Goal: Task Accomplishment & Management: Use online tool/utility

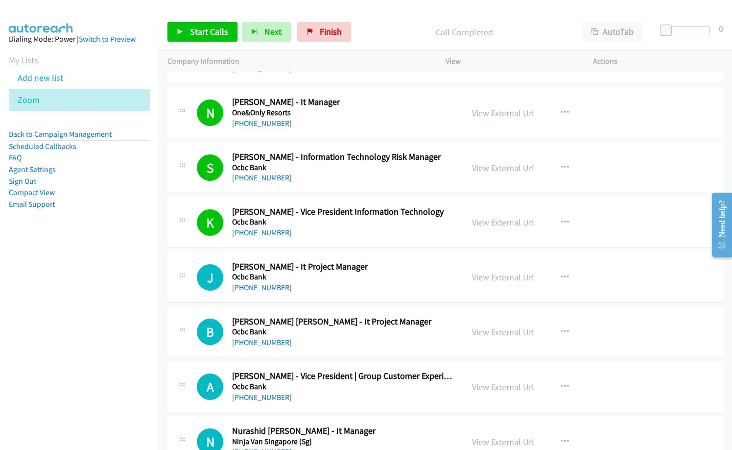
click at [322, 140] on td "N Callback Scheduled Noor Syuhaida - It Manager One&Only Resorts Asia/Kuching +…" at bounding box center [446, 113] width 574 height 55
click at [328, 34] on span "Finish" at bounding box center [331, 31] width 22 height 11
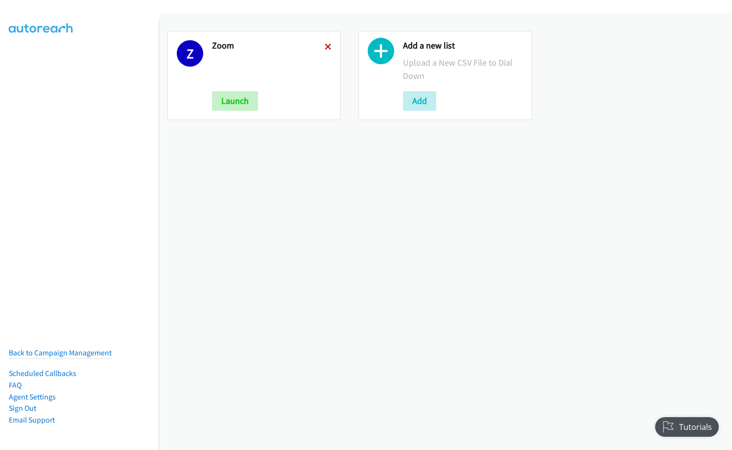
click at [325, 44] on icon at bounding box center [328, 47] width 7 height 7
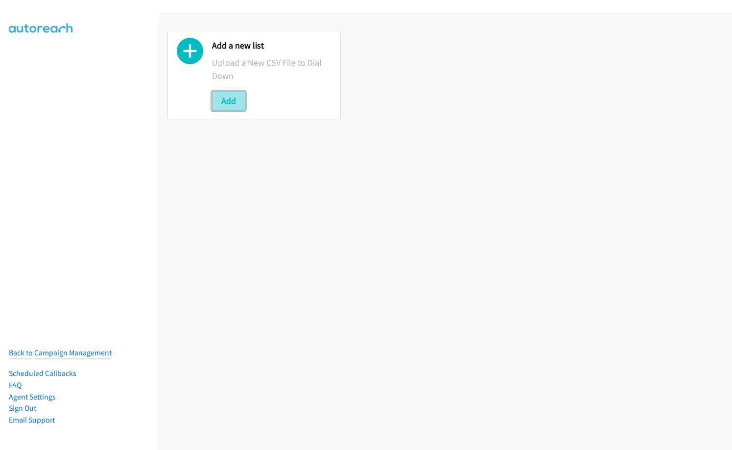
click at [232, 102] on button "Add" at bounding box center [228, 101] width 33 height 20
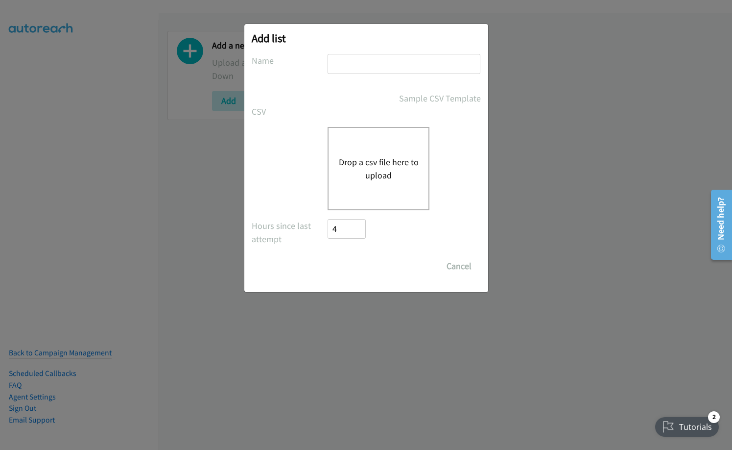
click at [357, 64] on input "text" at bounding box center [404, 64] width 153 height 20
type input "rey"
click at [375, 162] on button "Drop a csv file here to upload" at bounding box center [379, 168] width 80 height 26
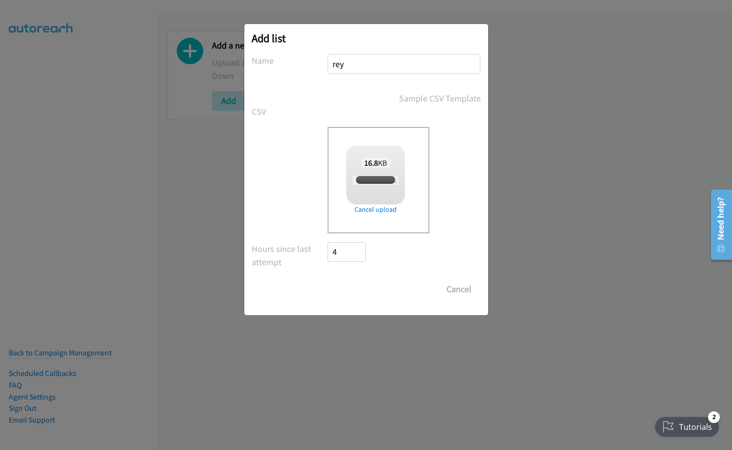
checkbox input "true"
click at [349, 300] on div "Add list No phone fields were returned for that Report or List View Please uplo…" at bounding box center [366, 169] width 244 height 291
click at [357, 286] on input "Save List" at bounding box center [353, 289] width 51 height 20
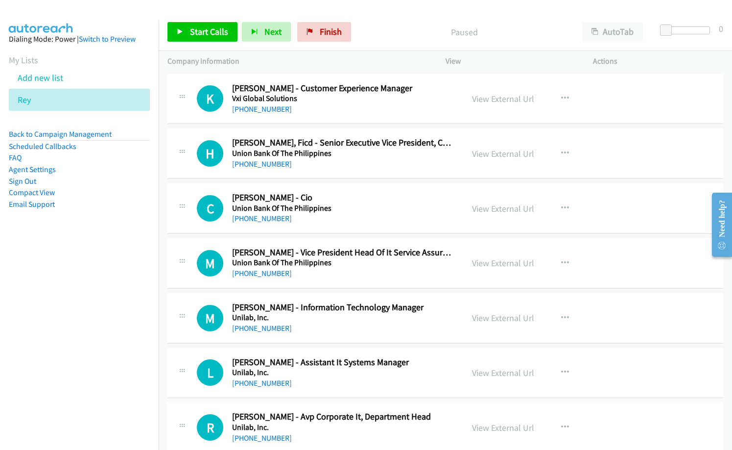
click at [339, 109] on div "+63 917 532 6316" at bounding box center [343, 109] width 222 height 12
click at [507, 97] on link "View External Url" at bounding box center [503, 98] width 62 height 11
click at [207, 32] on span "Start Calls" at bounding box center [209, 31] width 38 height 11
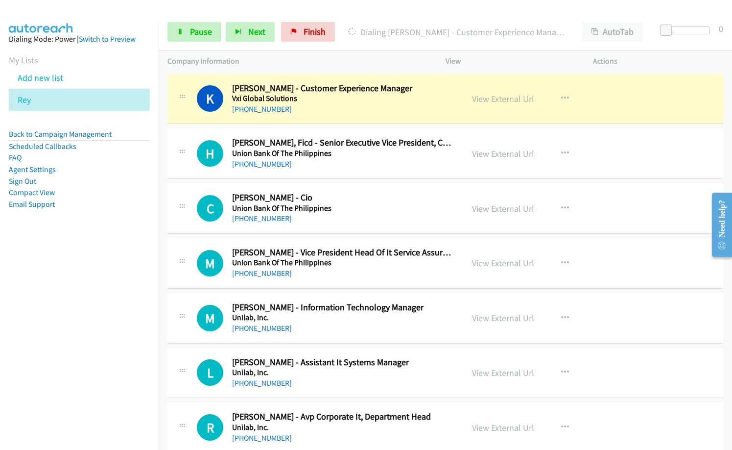
click at [365, 31] on p "Dialing Kimberly Luz Kuan - Customer Experience Manager" at bounding box center [456, 31] width 217 height 13
click at [499, 100] on link "View External Url" at bounding box center [503, 98] width 62 height 11
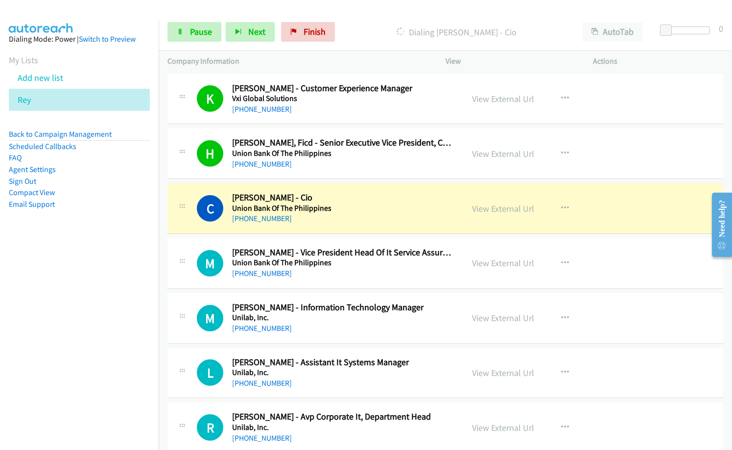
click at [328, 218] on div "+63 917 827 6513" at bounding box center [343, 219] width 222 height 12
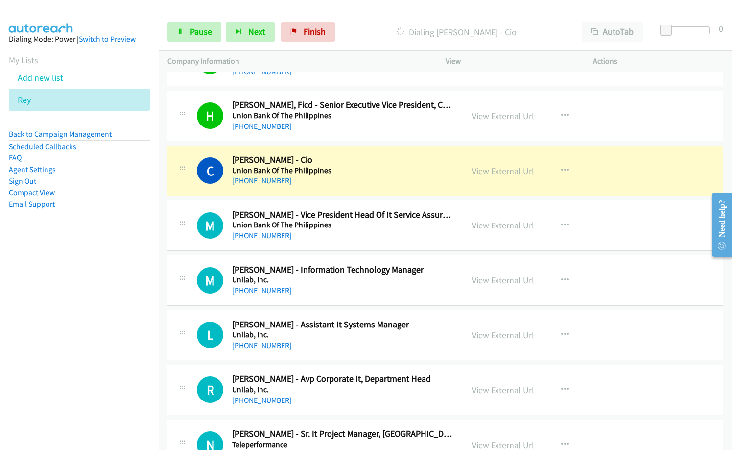
scroll to position [49, 0]
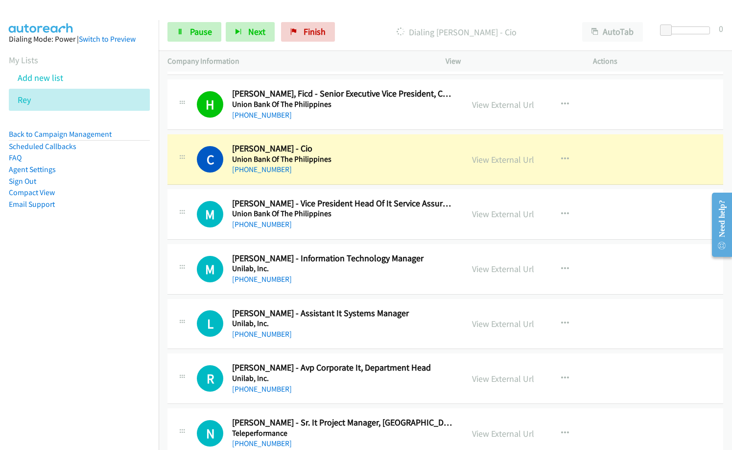
click at [332, 170] on div "+63 917 827 6513" at bounding box center [343, 170] width 222 height 12
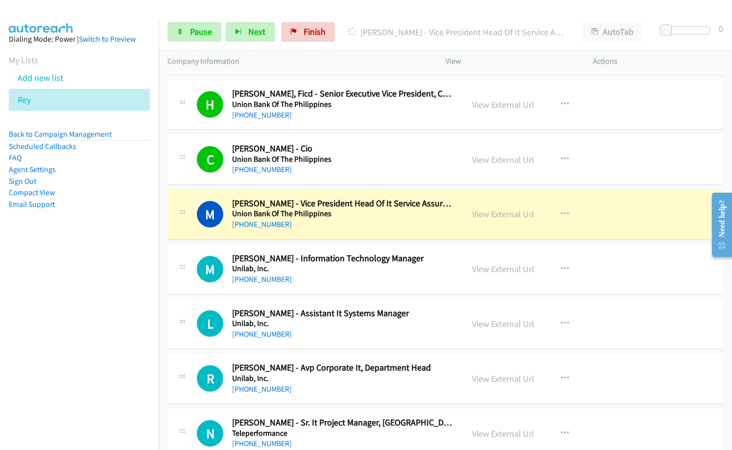
click at [360, 163] on h5 "Union Bank Of The Philippines" at bounding box center [343, 159] width 222 height 10
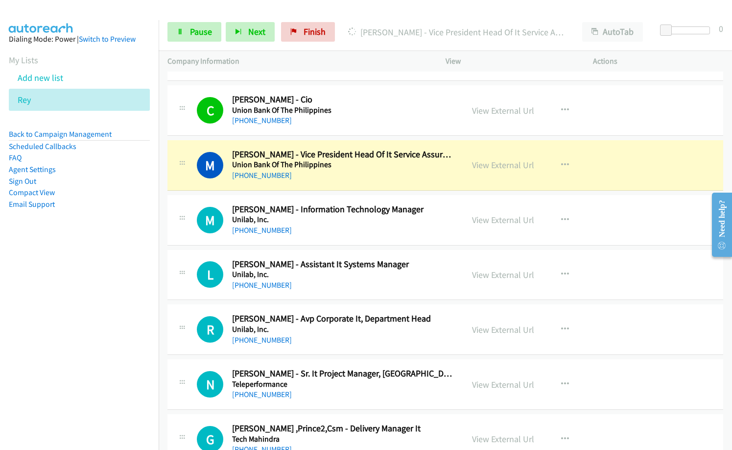
click at [329, 182] on div "M Callback Scheduled Michael Condez - Vice President Head Of It Service Assuran…" at bounding box center [446, 165] width 556 height 50
click at [498, 169] on link "View External Url" at bounding box center [503, 164] width 62 height 11
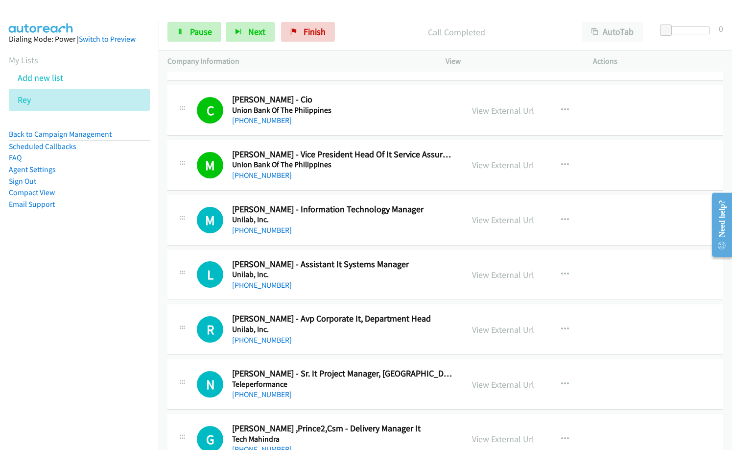
click at [345, 229] on div "+63 917 859 6138" at bounding box center [343, 230] width 222 height 12
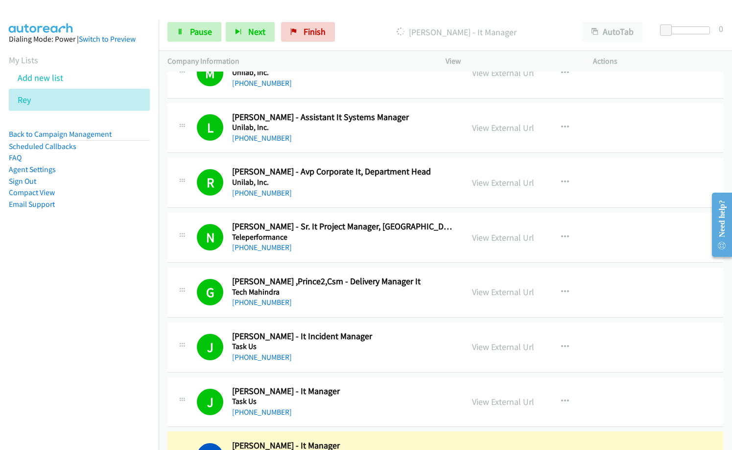
scroll to position [441, 0]
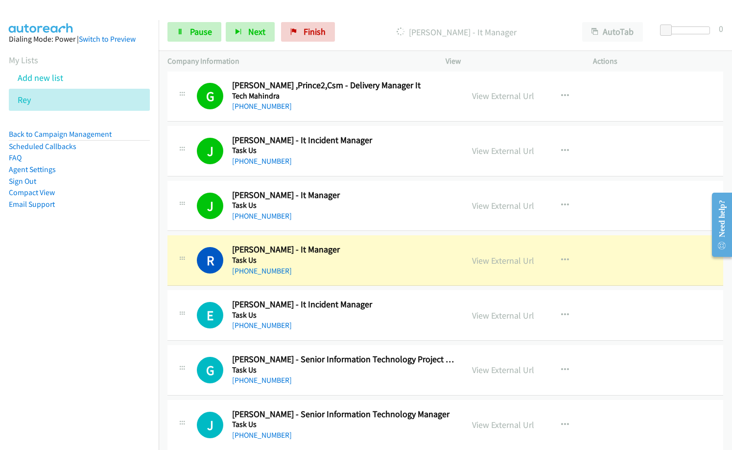
click at [345, 250] on h2 "Richard T. - It Manager" at bounding box center [343, 249] width 222 height 11
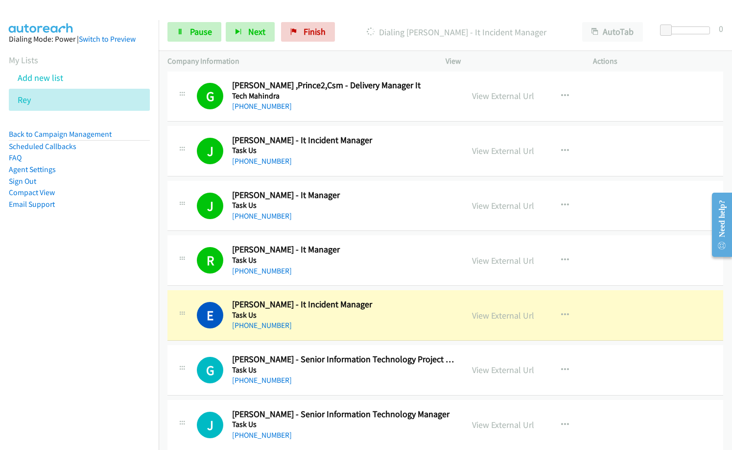
scroll to position [539, 0]
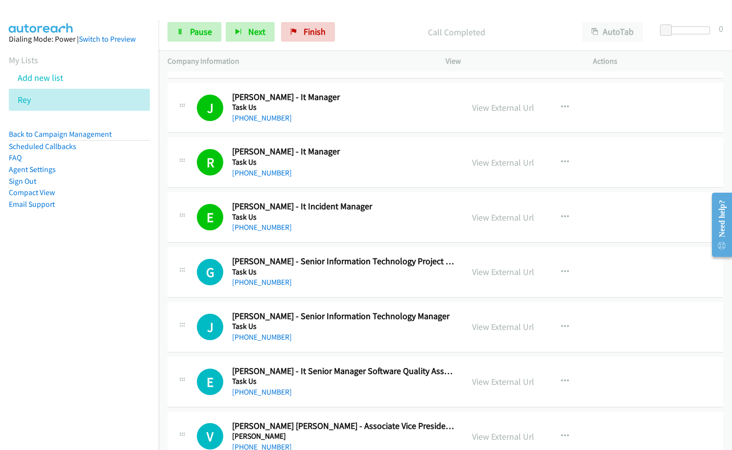
click at [340, 283] on div "+63 917 589 1937" at bounding box center [343, 282] width 222 height 12
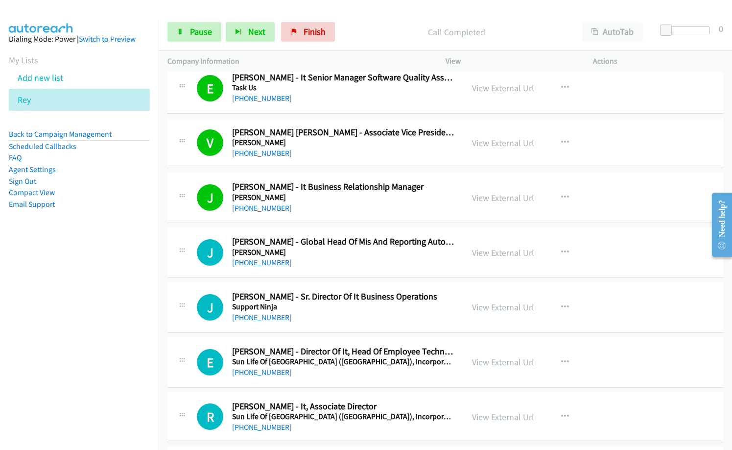
scroll to position [833, 0]
click at [106, 266] on nav "Dialing Mode: Power | Switch to Preview My Lists Add new list Rey Back to Campa…" at bounding box center [79, 245] width 159 height 450
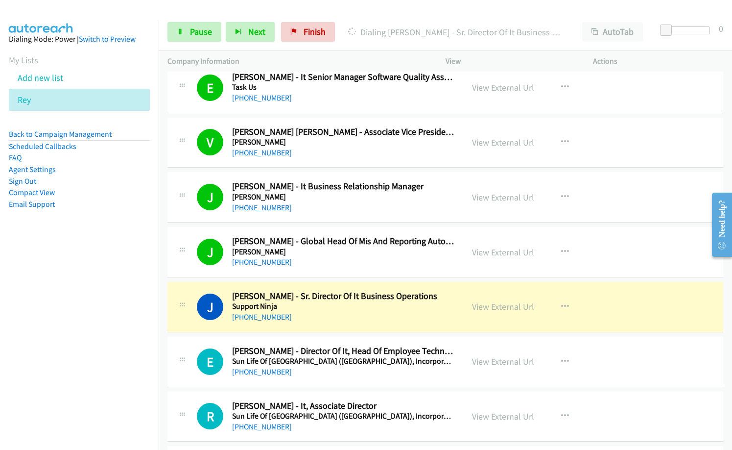
click at [89, 341] on nav "Dialing Mode: Power | Switch to Preview My Lists Add new list Rey Back to Campa…" at bounding box center [79, 245] width 159 height 450
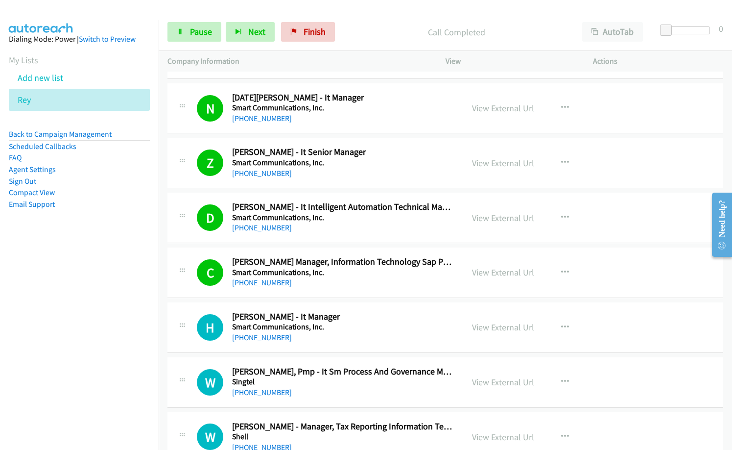
scroll to position [1470, 0]
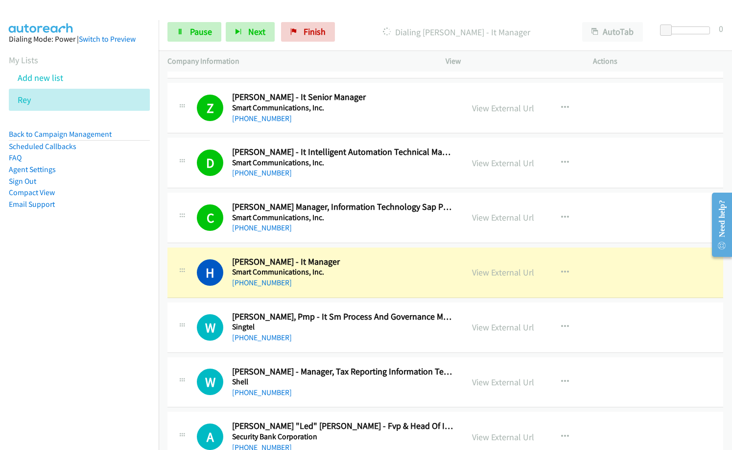
drag, startPoint x: 357, startPoint y: 276, endPoint x: 363, endPoint y: 275, distance: 5.9
click at [357, 276] on h5 "Smart Communications, Inc." at bounding box center [343, 272] width 222 height 10
click at [496, 273] on link "View External Url" at bounding box center [503, 271] width 62 height 11
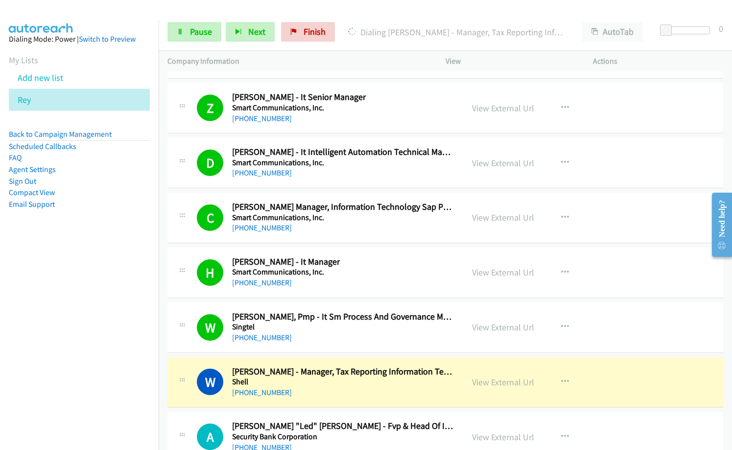
scroll to position [1519, 0]
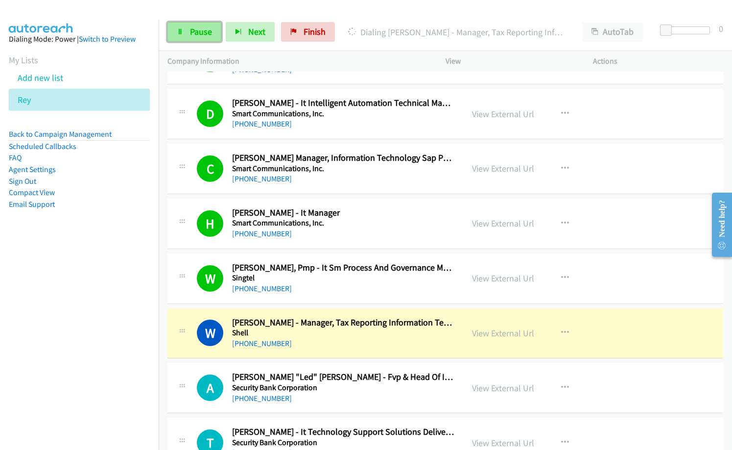
click at [196, 26] on span "Pause" at bounding box center [201, 31] width 22 height 11
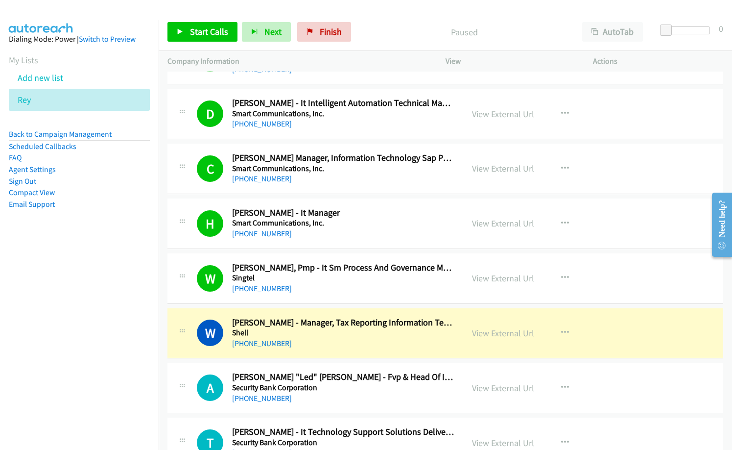
click at [356, 230] on div "+63 929 858 4818" at bounding box center [343, 234] width 222 height 12
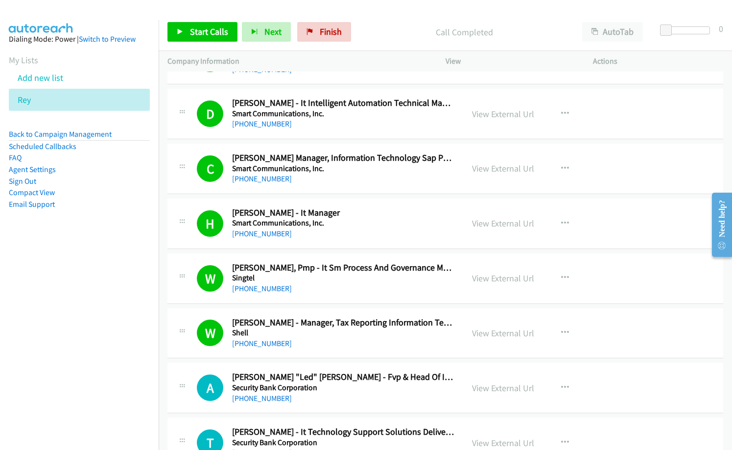
scroll to position [1568, 0]
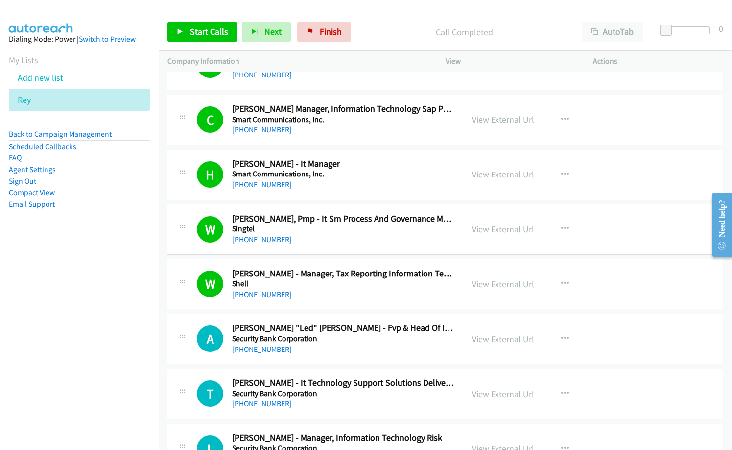
click at [483, 338] on link "View External Url" at bounding box center [503, 338] width 62 height 11
click at [209, 29] on span "Start Calls" at bounding box center [209, 31] width 38 height 11
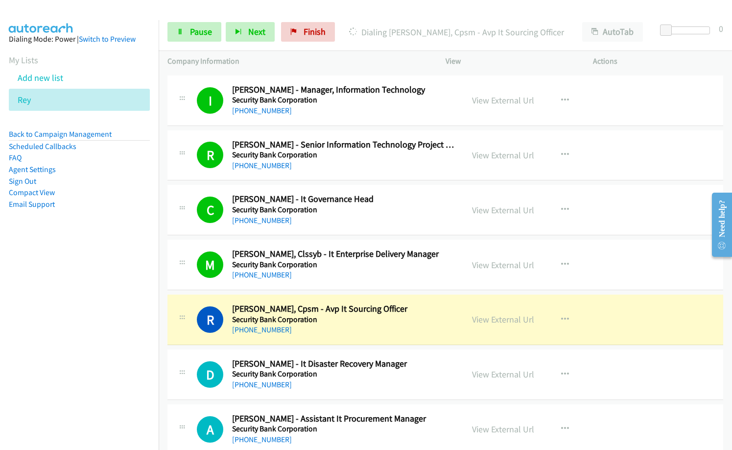
scroll to position [2057, 0]
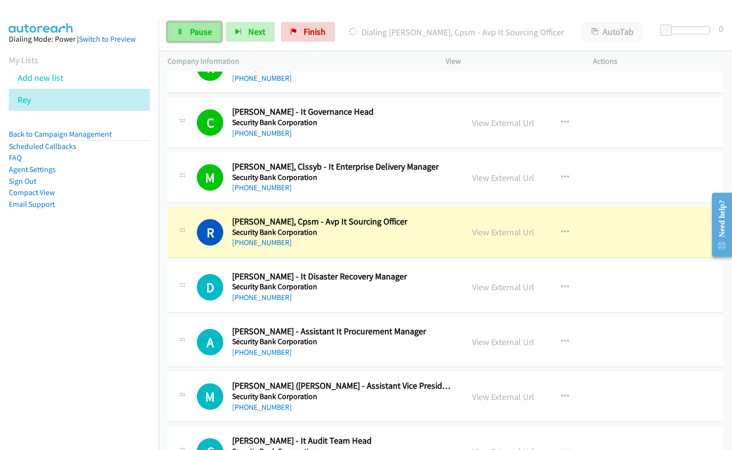
click at [201, 29] on span "Pause" at bounding box center [201, 31] width 22 height 11
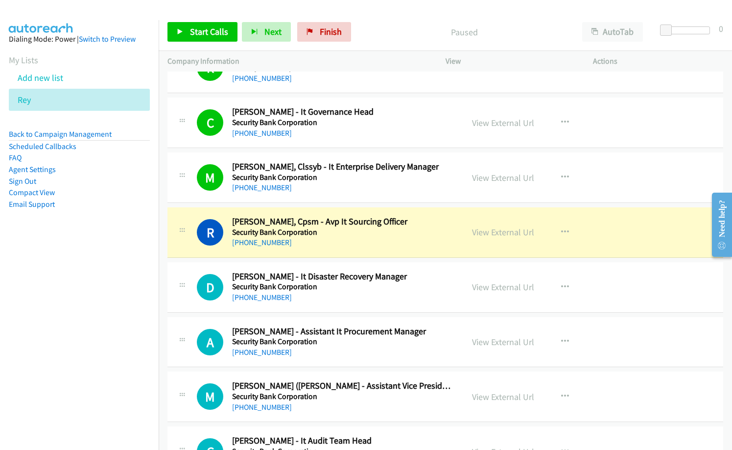
scroll to position [2155, 0]
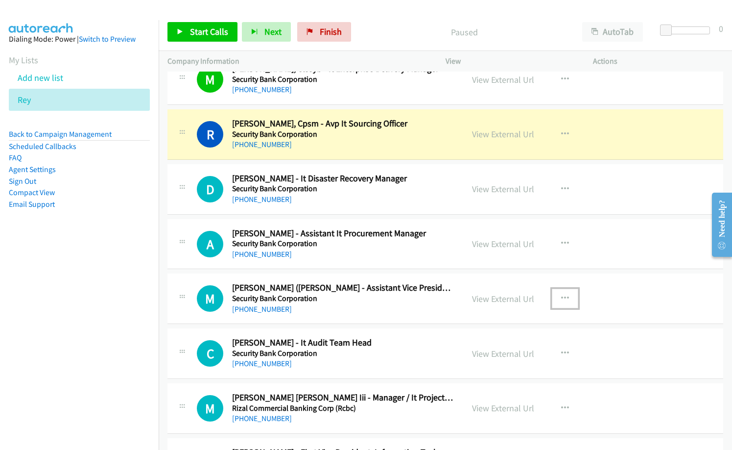
click at [558, 291] on button "button" at bounding box center [565, 299] width 26 height 20
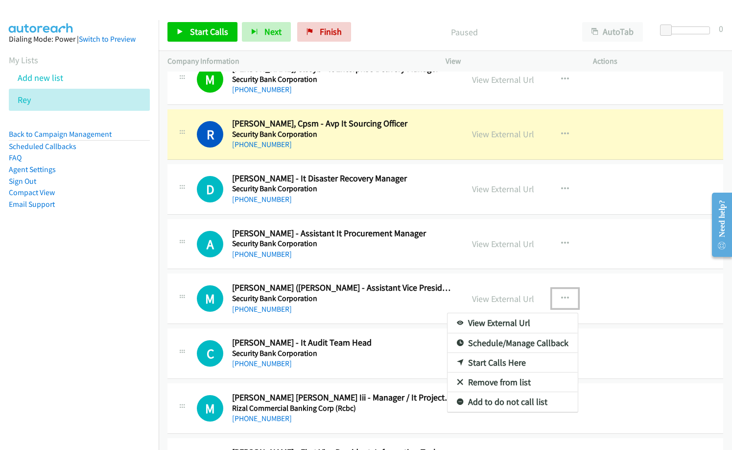
click at [507, 366] on link "Start Calls Here" at bounding box center [513, 363] width 130 height 20
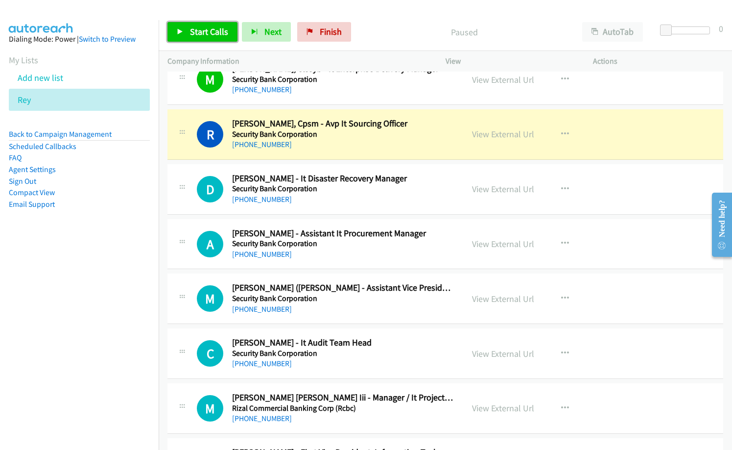
click at [220, 23] on link "Start Calls" at bounding box center [203, 32] width 70 height 20
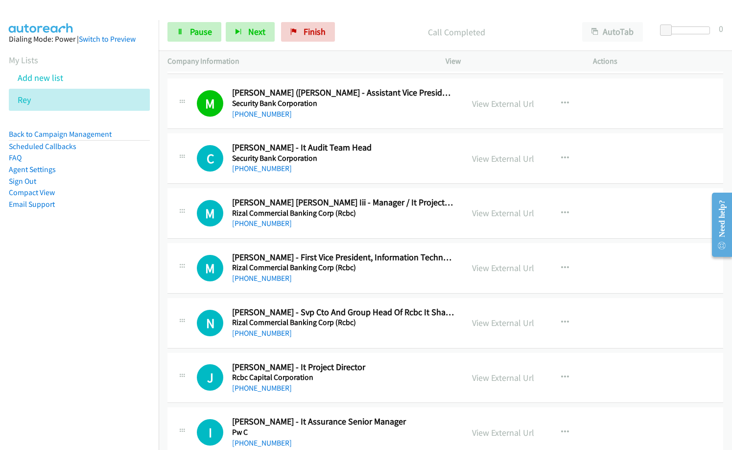
scroll to position [2351, 0]
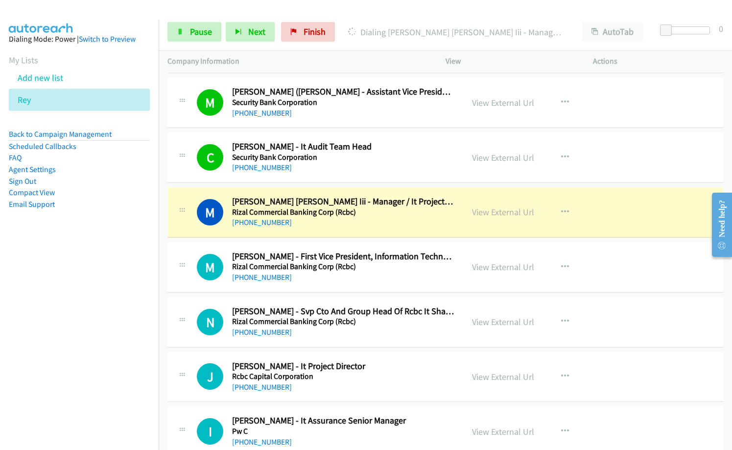
click at [87, 411] on nav "Dialing Mode: Power | Switch to Preview My Lists Add new list Rey Back to Campa…" at bounding box center [79, 245] width 159 height 450
click at [484, 216] on link "View External Url" at bounding box center [503, 211] width 62 height 11
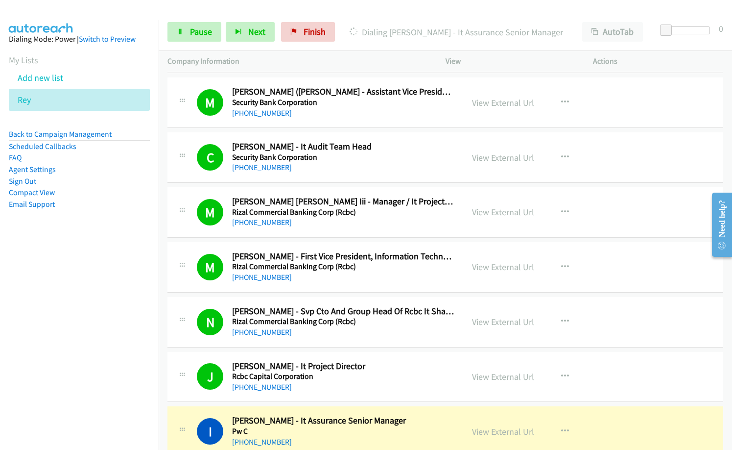
click at [366, 58] on p "Company Information" at bounding box center [298, 61] width 261 height 12
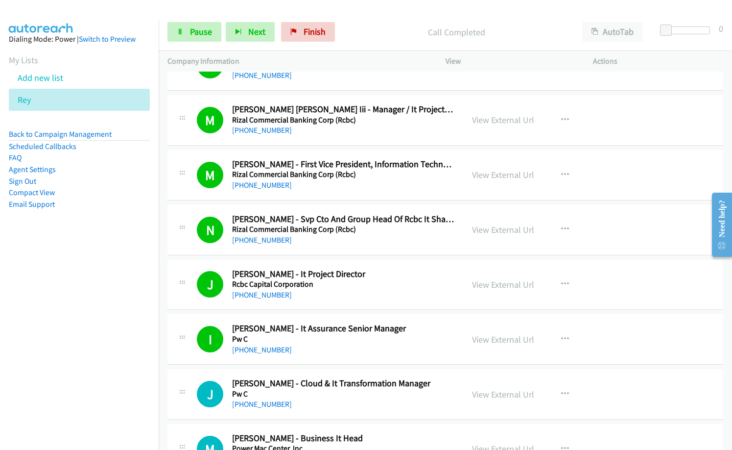
scroll to position [2498, 0]
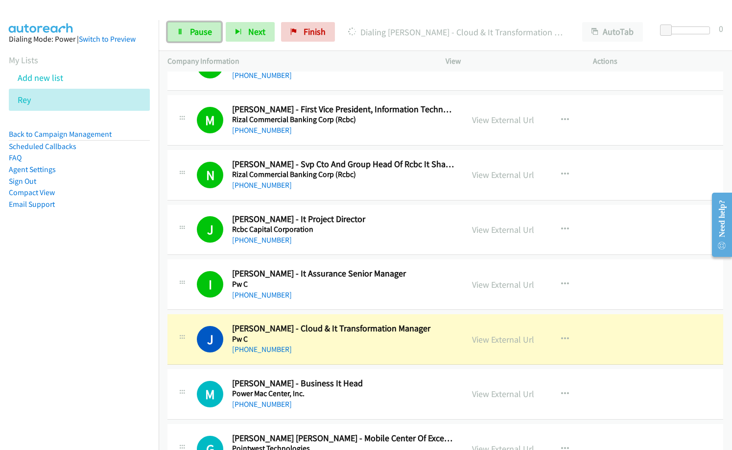
drag, startPoint x: 200, startPoint y: 27, endPoint x: 221, endPoint y: 39, distance: 24.4
click at [200, 27] on span "Pause" at bounding box center [201, 31] width 22 height 11
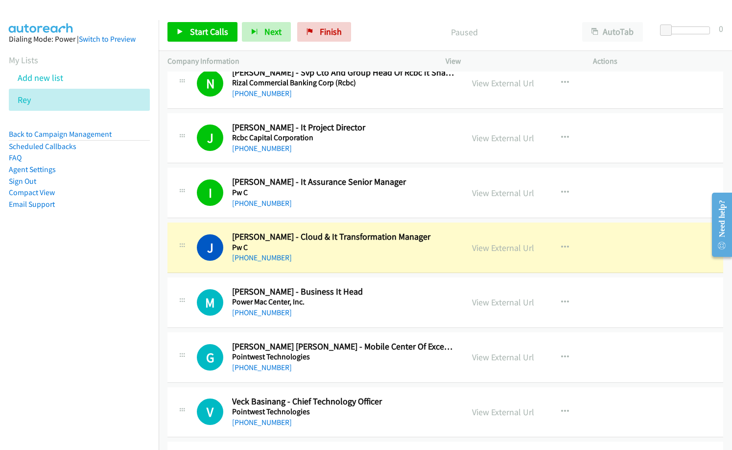
scroll to position [2596, 0]
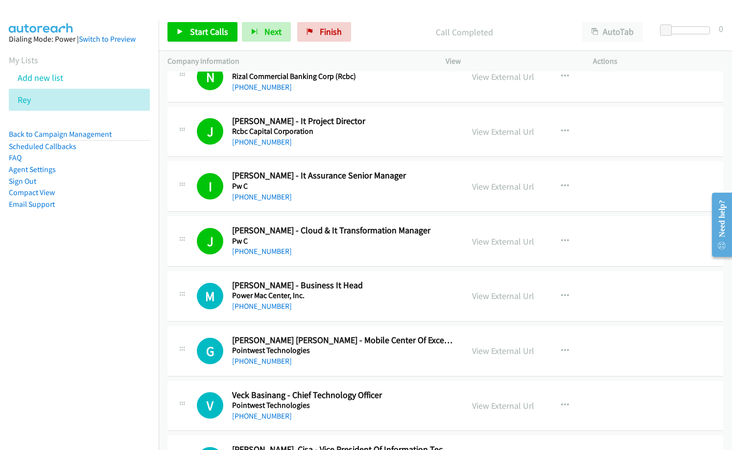
drag, startPoint x: 66, startPoint y: 295, endPoint x: 108, endPoint y: 275, distance: 47.1
click at [70, 292] on nav "Dialing Mode: Power | Switch to Preview My Lists Add new list Rey Back to Campa…" at bounding box center [79, 245] width 159 height 450
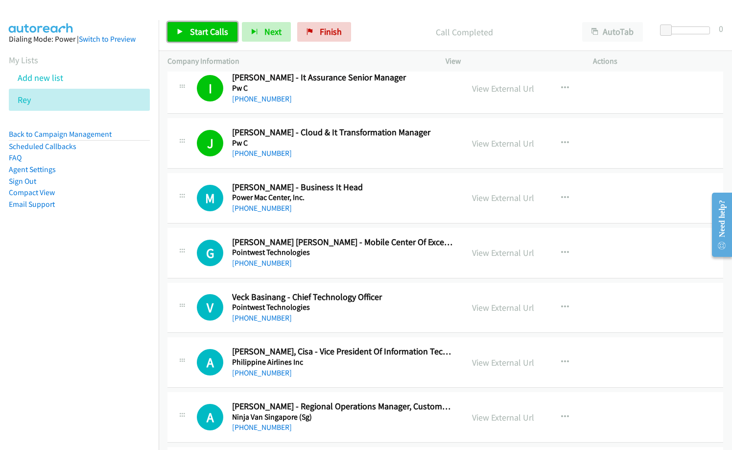
click at [204, 26] on span "Start Calls" at bounding box center [209, 31] width 38 height 11
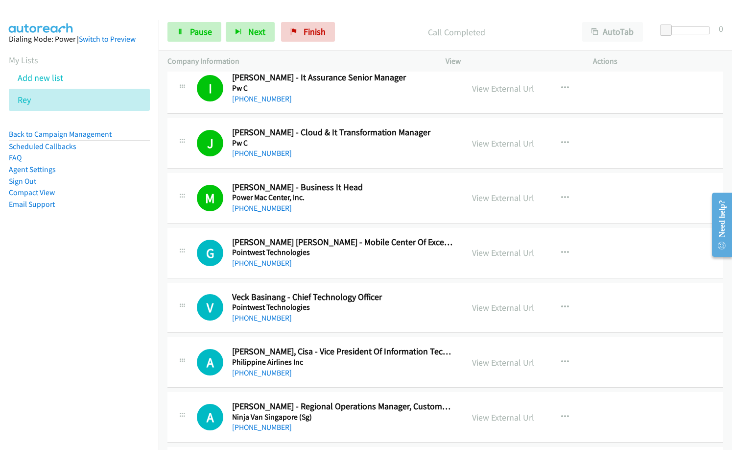
click at [410, 325] on div "V Callback Scheduled Veck Basinang - Chief Technology Officer Pointwest Technol…" at bounding box center [446, 308] width 556 height 50
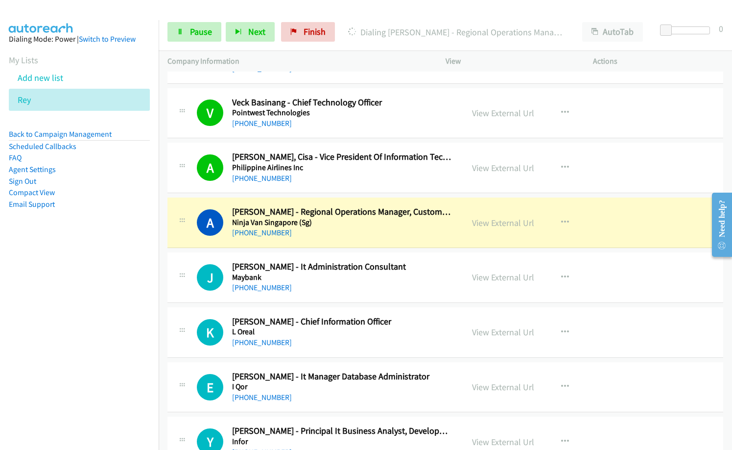
scroll to position [2890, 0]
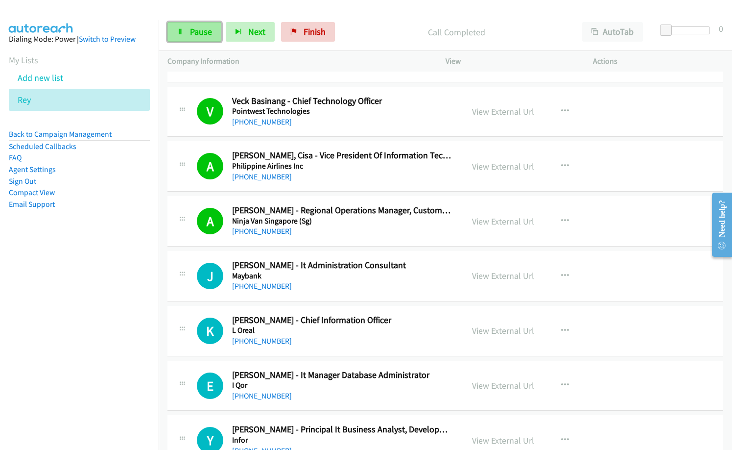
click at [197, 36] on span "Pause" at bounding box center [201, 31] width 22 height 11
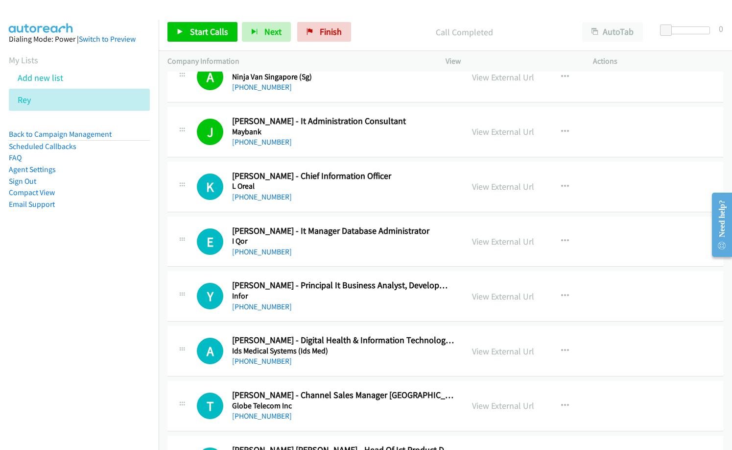
scroll to position [3037, 0]
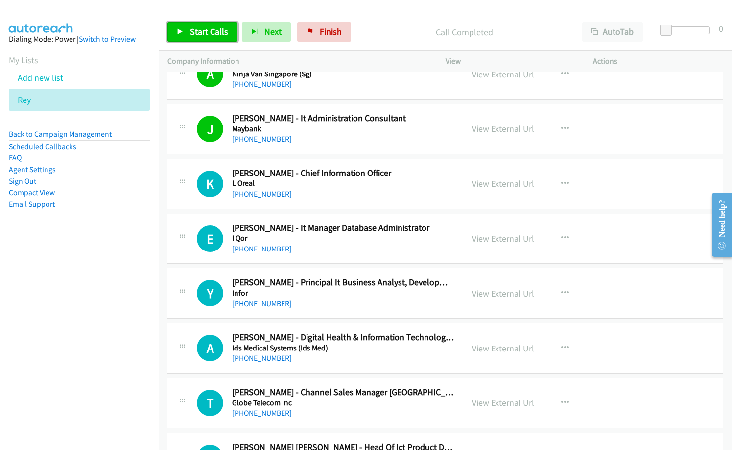
click at [220, 40] on link "Start Calls" at bounding box center [203, 32] width 70 height 20
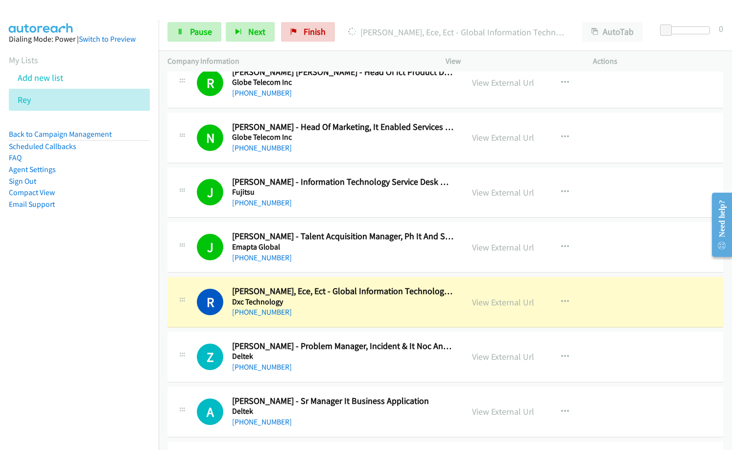
scroll to position [3429, 0]
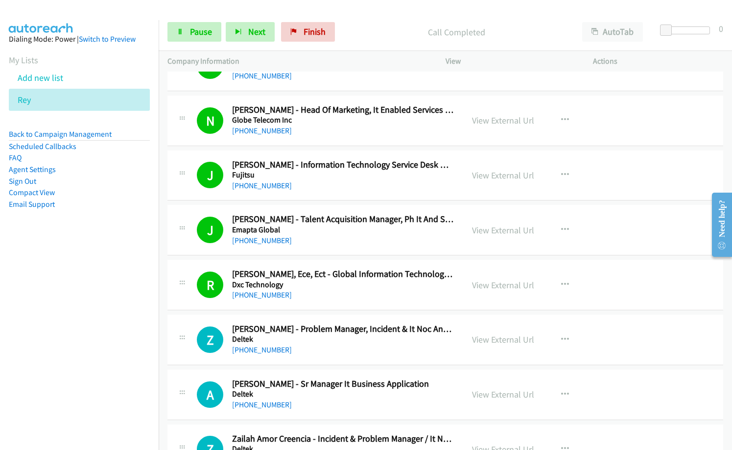
click at [352, 297] on div "+63 995 280 4090" at bounding box center [343, 295] width 222 height 12
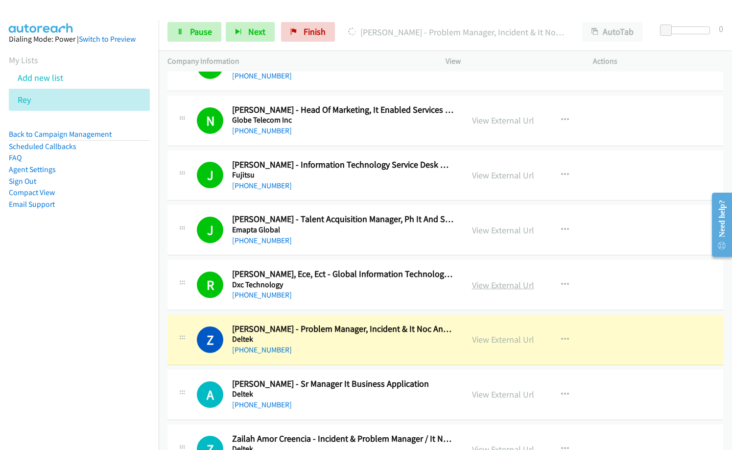
click at [507, 282] on link "View External Url" at bounding box center [503, 284] width 62 height 11
click at [198, 34] on span "Pause" at bounding box center [201, 31] width 22 height 11
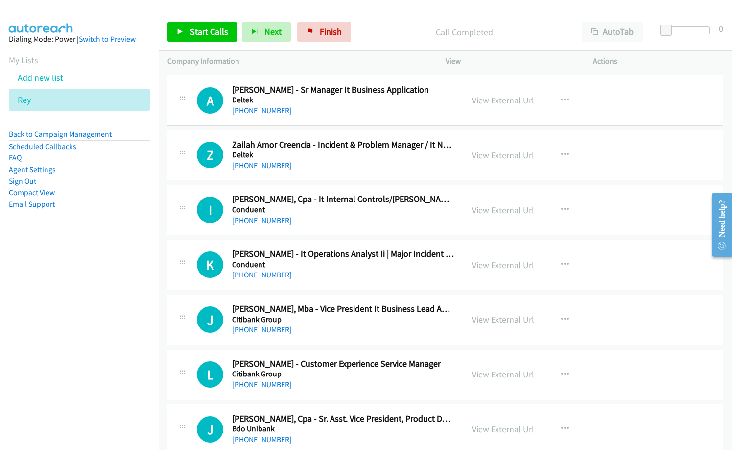
scroll to position [3772, 0]
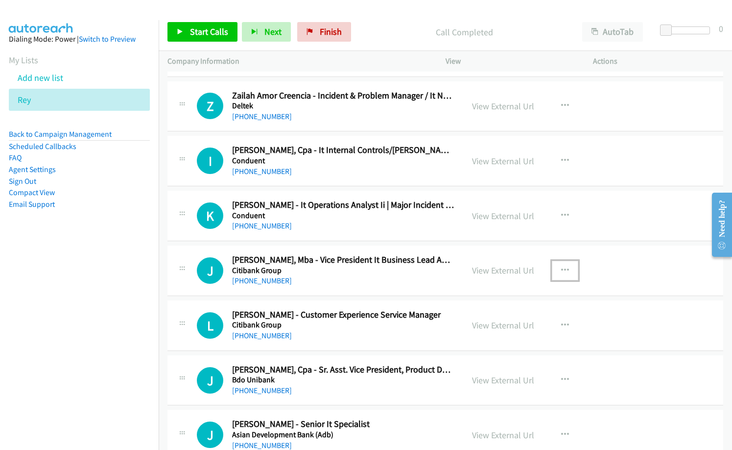
click at [561, 270] on icon "button" at bounding box center [565, 270] width 8 height 8
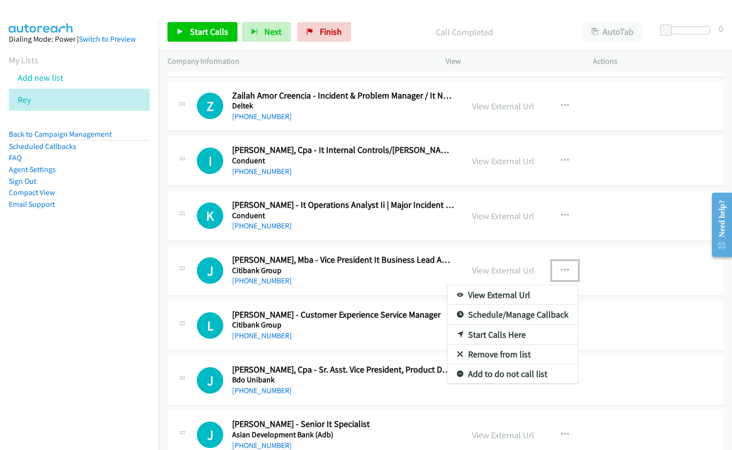
click at [493, 331] on link "Start Calls Here" at bounding box center [513, 335] width 130 height 20
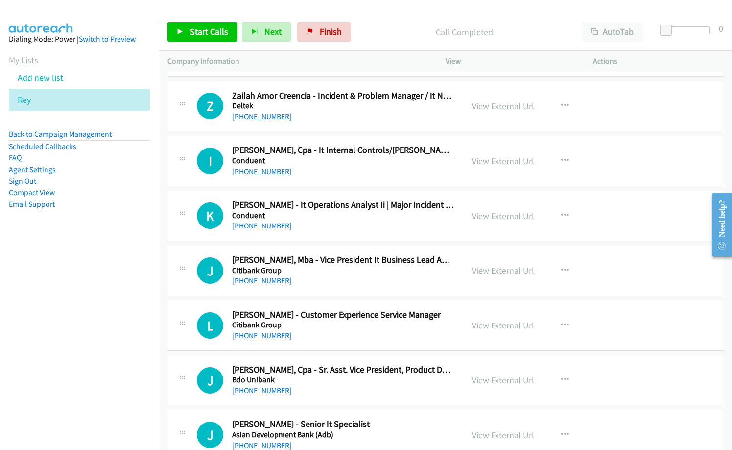
click at [212, 18] on div "Start Calls Pause Next Finish Call Completed AutoTab AutoTab 0" at bounding box center [446, 32] width 574 height 38
click at [215, 32] on span "Start Calls" at bounding box center [209, 31] width 38 height 11
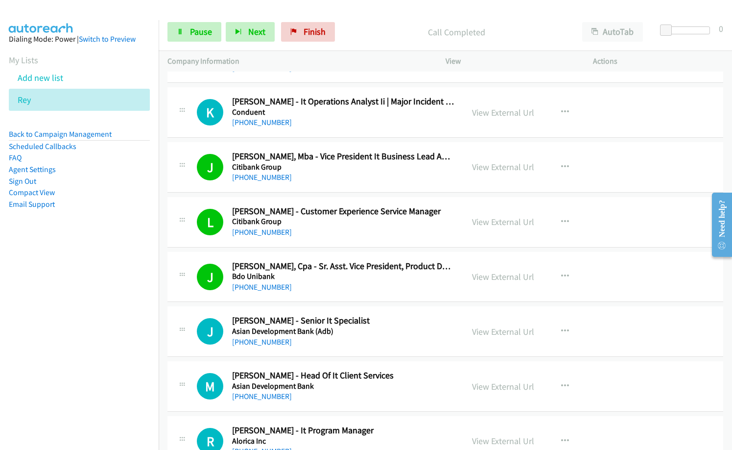
scroll to position [3968, 0]
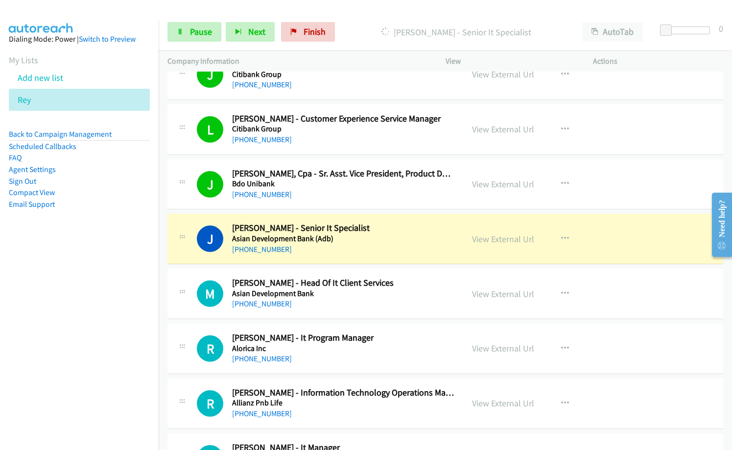
click at [354, 249] on div "+63 999 999 1131" at bounding box center [343, 249] width 222 height 12
click at [202, 33] on span "Pause" at bounding box center [201, 31] width 22 height 11
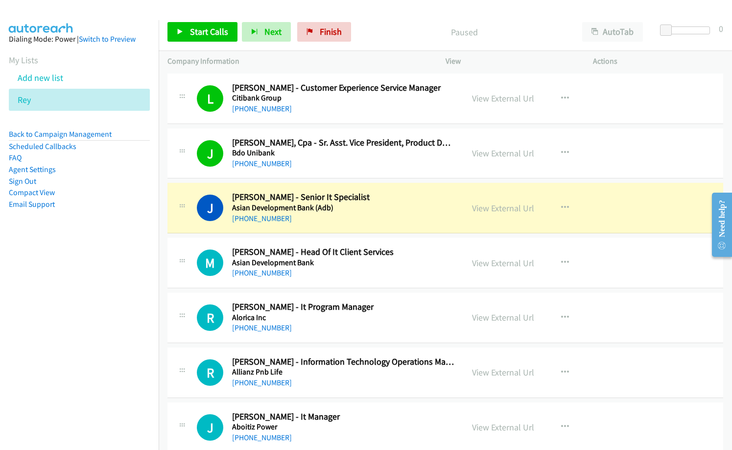
scroll to position [4016, 0]
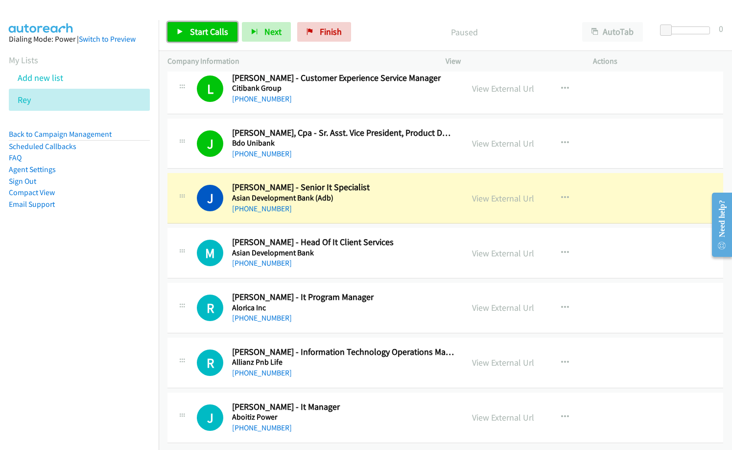
click at [211, 34] on span "Start Calls" at bounding box center [209, 31] width 38 height 11
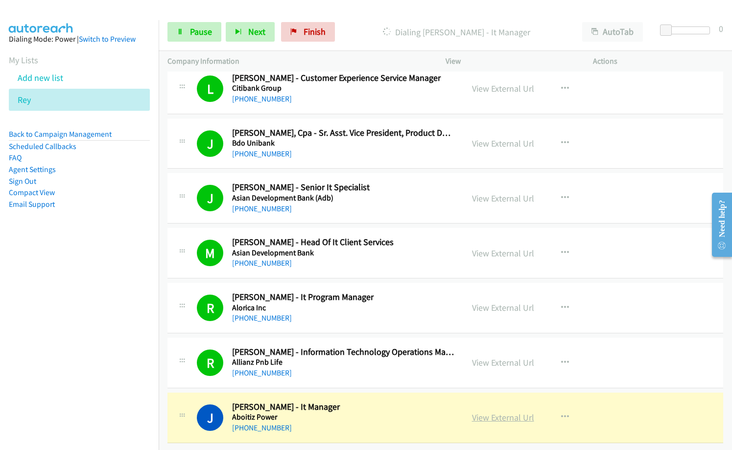
click at [503, 411] on link "View External Url" at bounding box center [503, 416] width 62 height 11
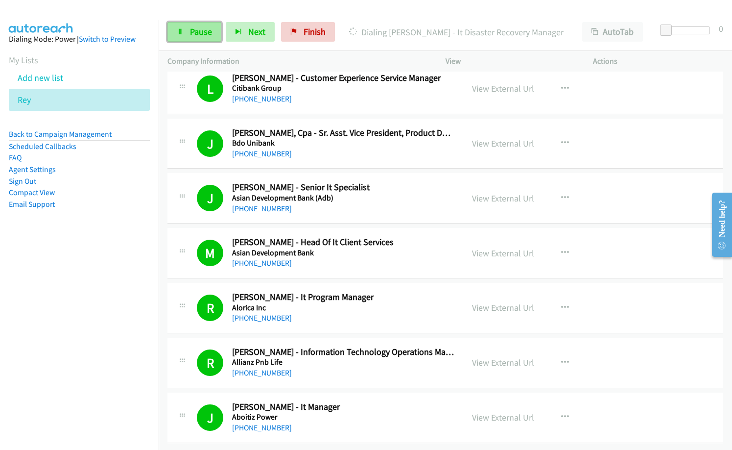
click at [202, 29] on span "Pause" at bounding box center [201, 31] width 22 height 11
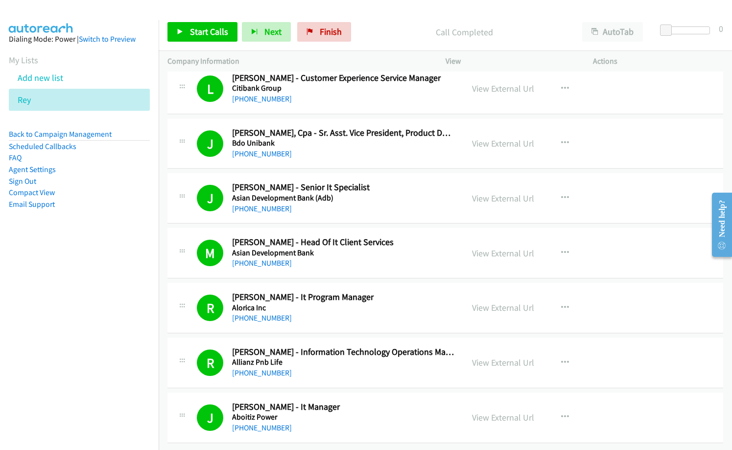
click at [361, 193] on h5 "Asian Development Bank (Adb)" at bounding box center [343, 198] width 222 height 10
drag, startPoint x: 96, startPoint y: 265, endPoint x: 115, endPoint y: 260, distance: 19.2
click at [98, 265] on nav "Dialing Mode: Power | Switch to Preview My Lists Add new list Rey Back to Campa…" at bounding box center [79, 245] width 159 height 450
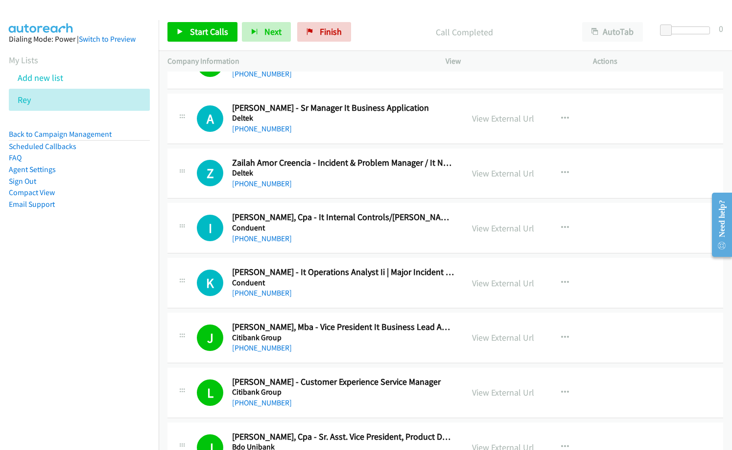
scroll to position [3526, 0]
